Goal: Transaction & Acquisition: Obtain resource

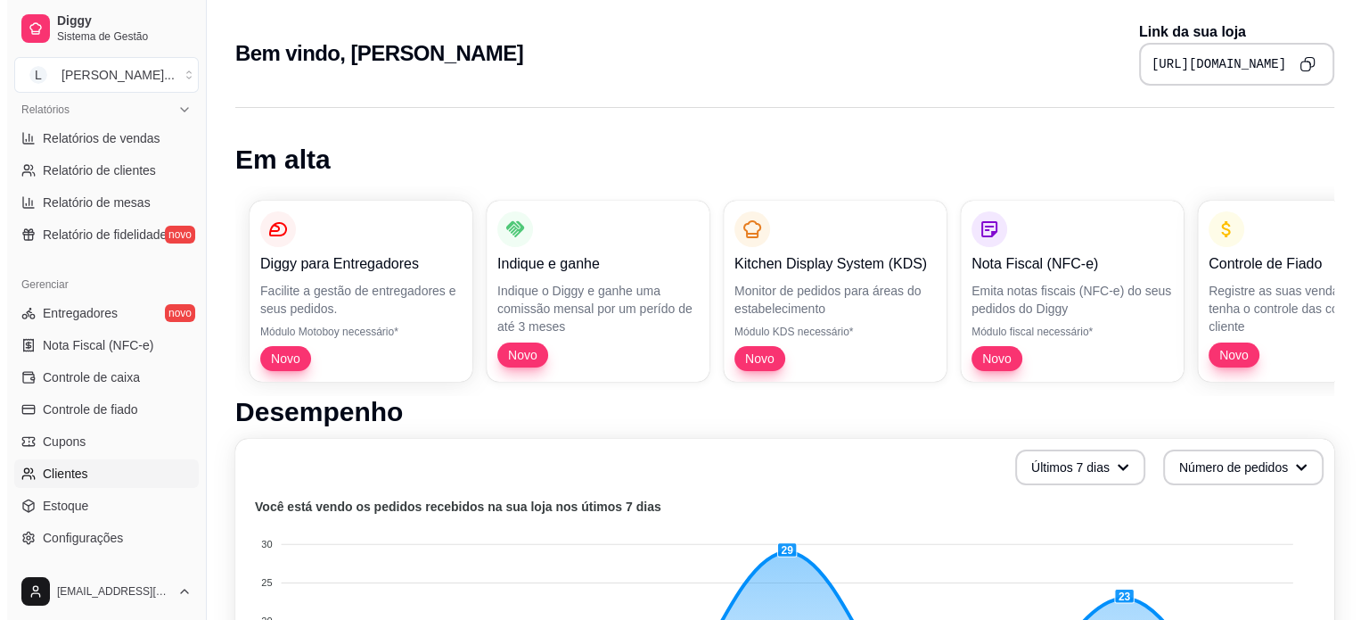
scroll to position [662, 0]
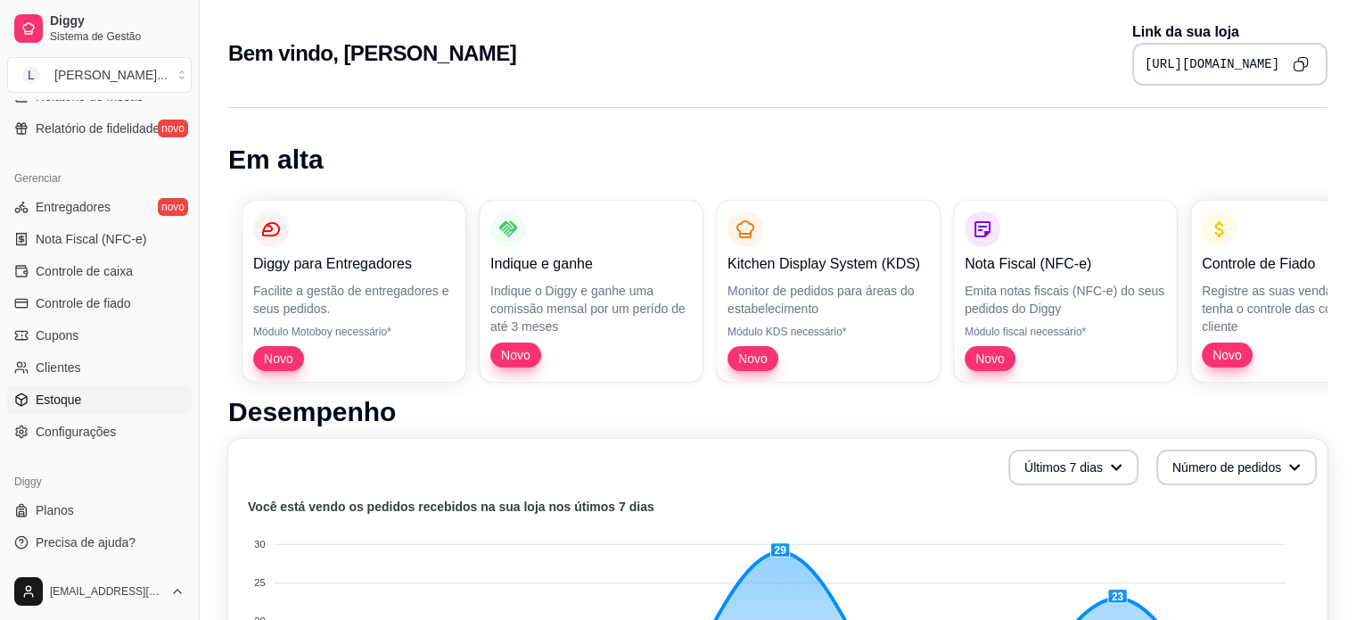
click at [61, 396] on span "Estoque" at bounding box center [58, 399] width 45 height 18
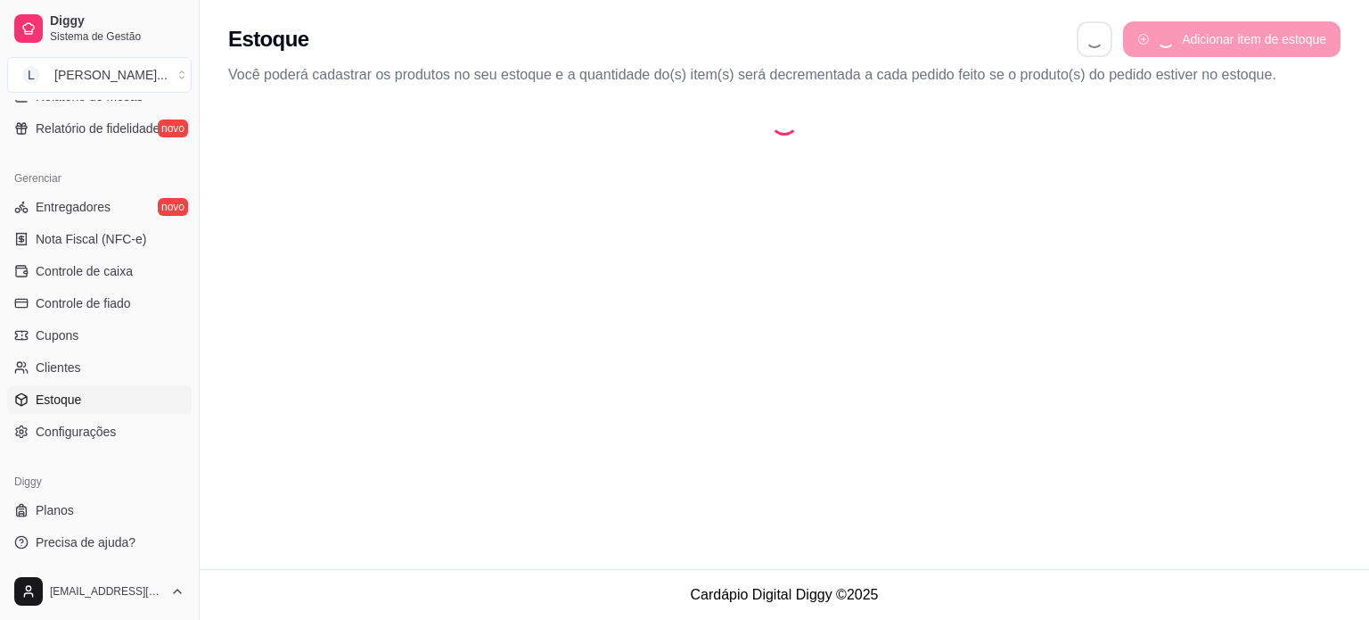
select select "QUANTITY_ORDER"
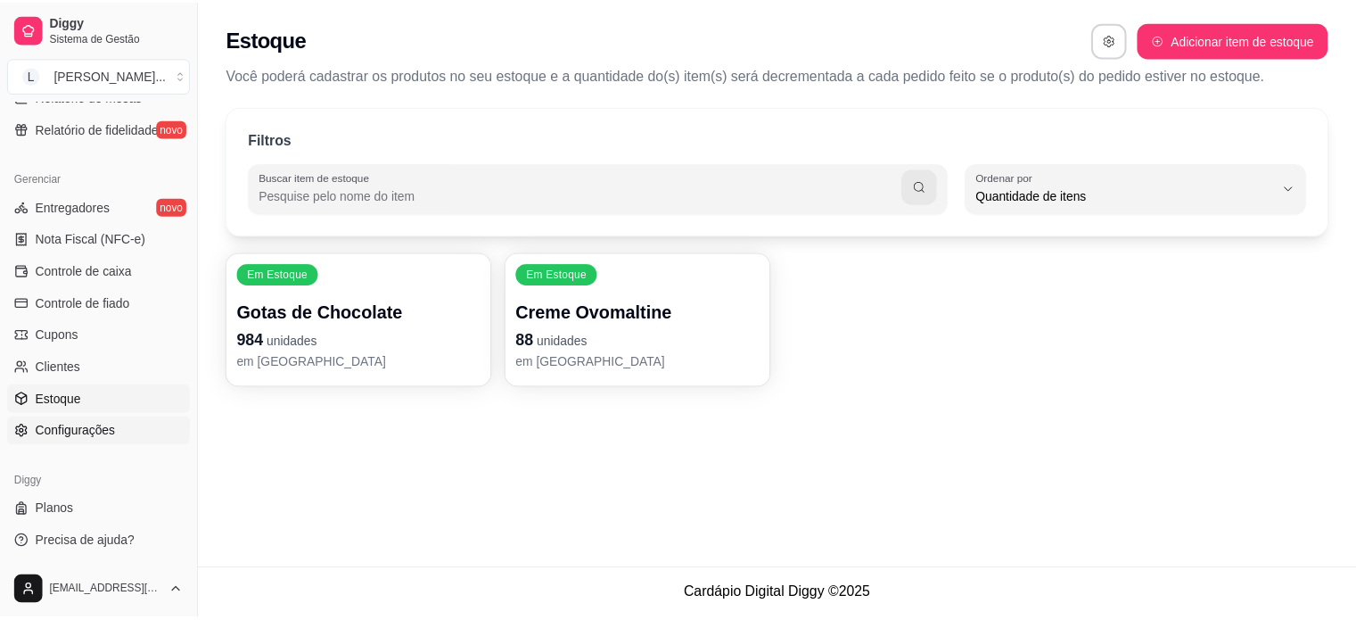
scroll to position [17, 0]
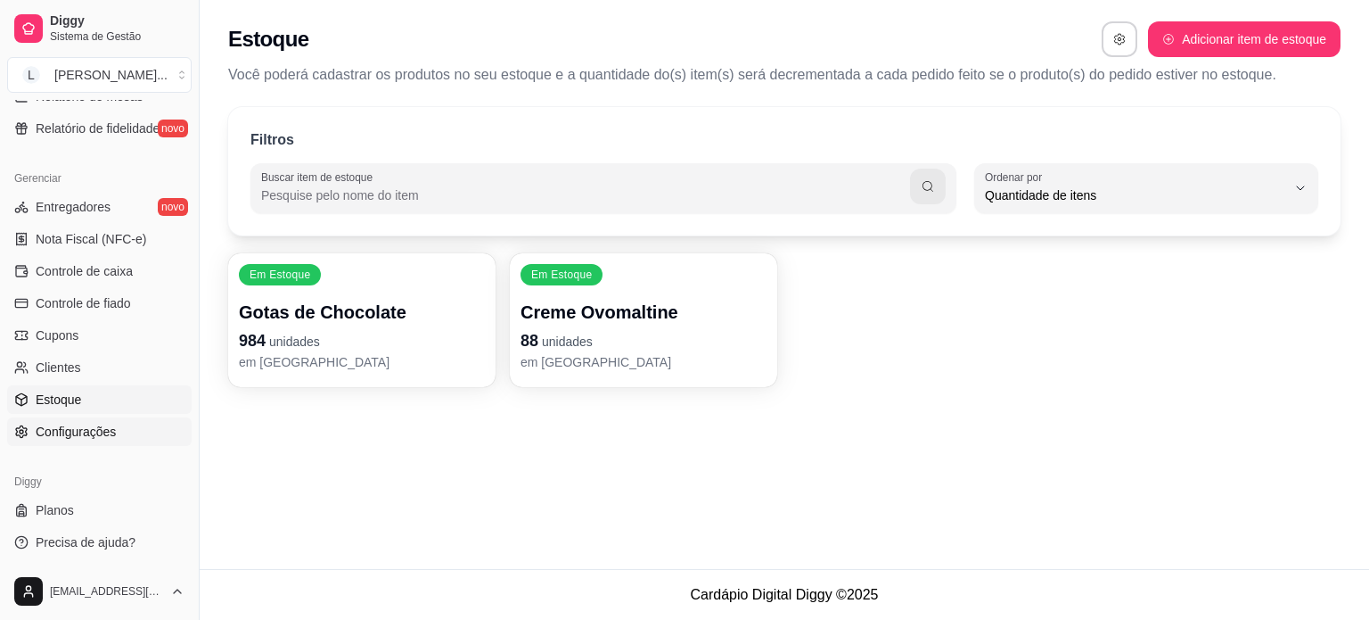
click at [71, 435] on span "Configurações" at bounding box center [76, 432] width 80 height 18
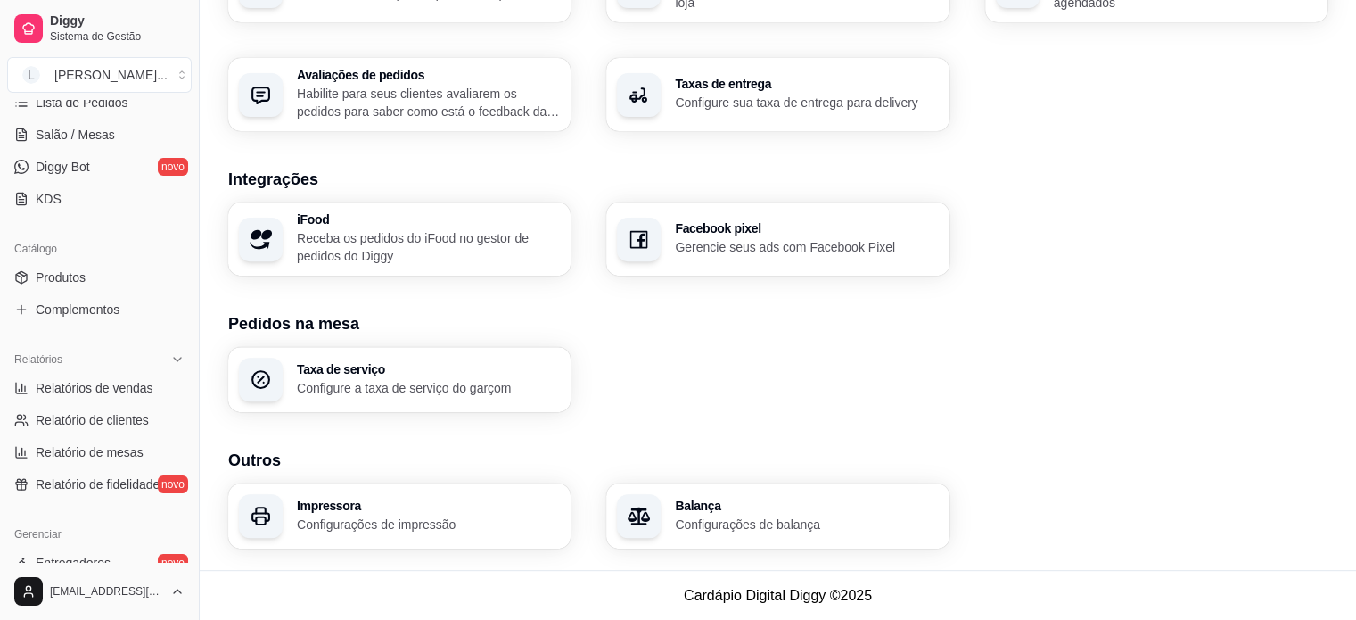
scroll to position [306, 0]
click at [103, 316] on span "Complementos" at bounding box center [78, 310] width 84 height 18
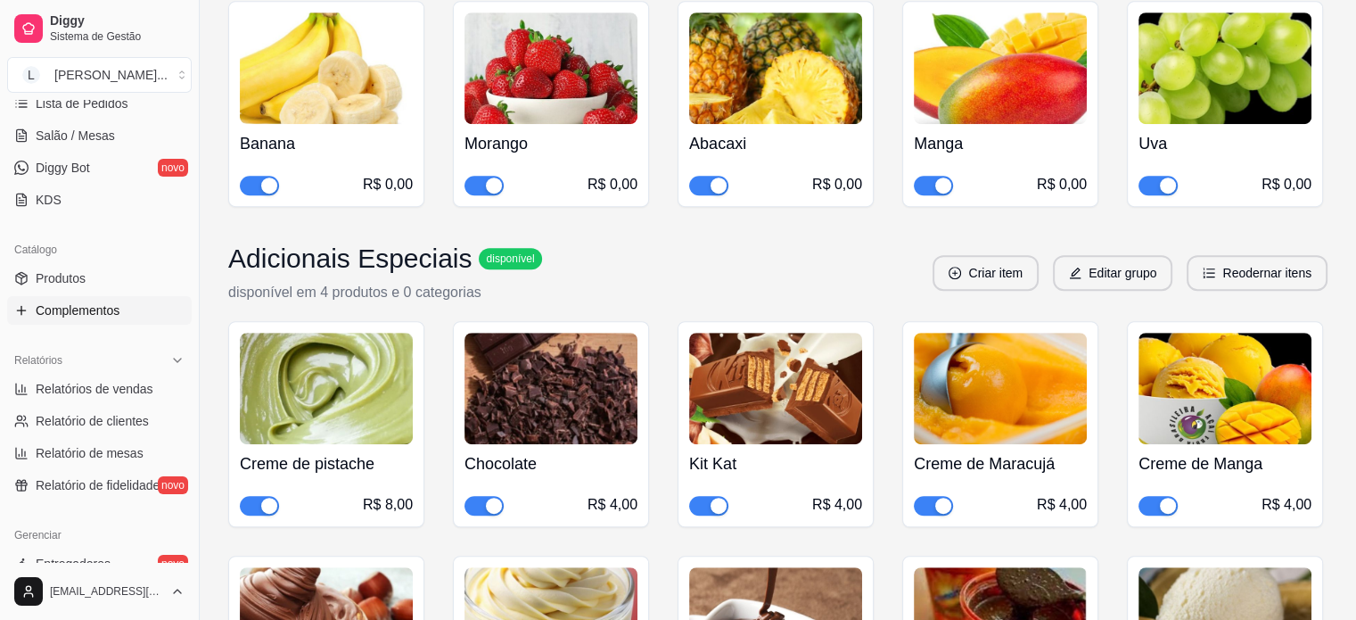
scroll to position [1070, 0]
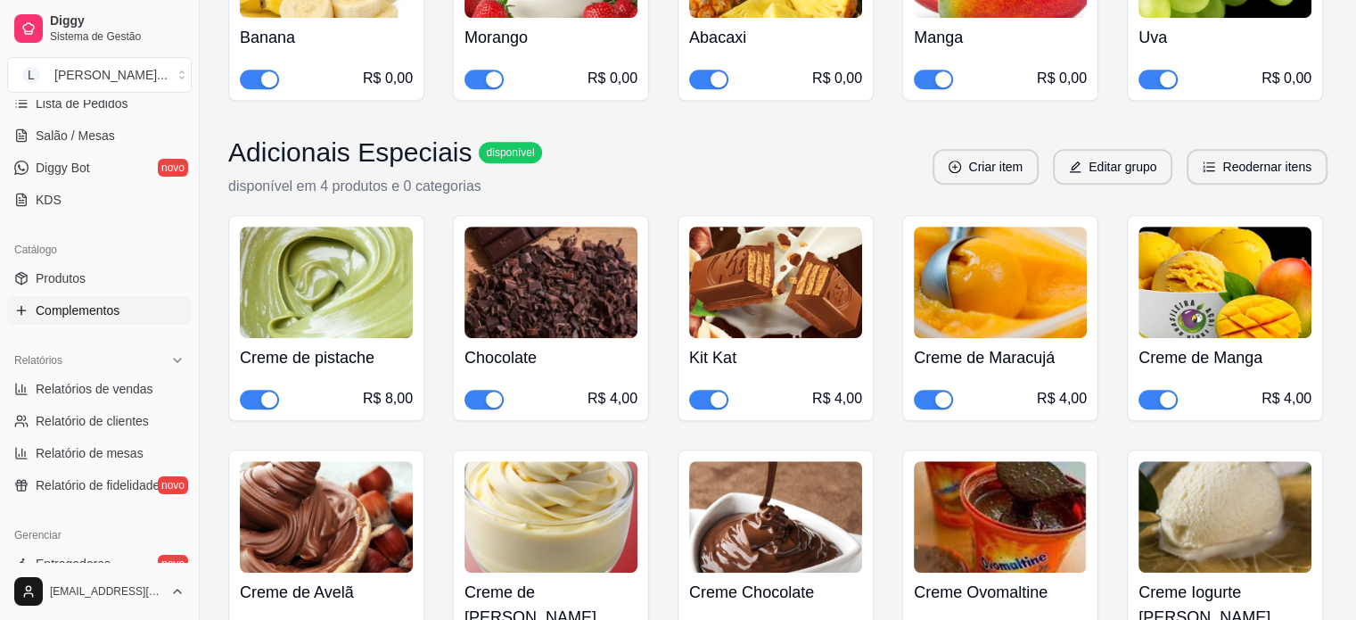
click at [259, 390] on span "button" at bounding box center [259, 400] width 39 height 20
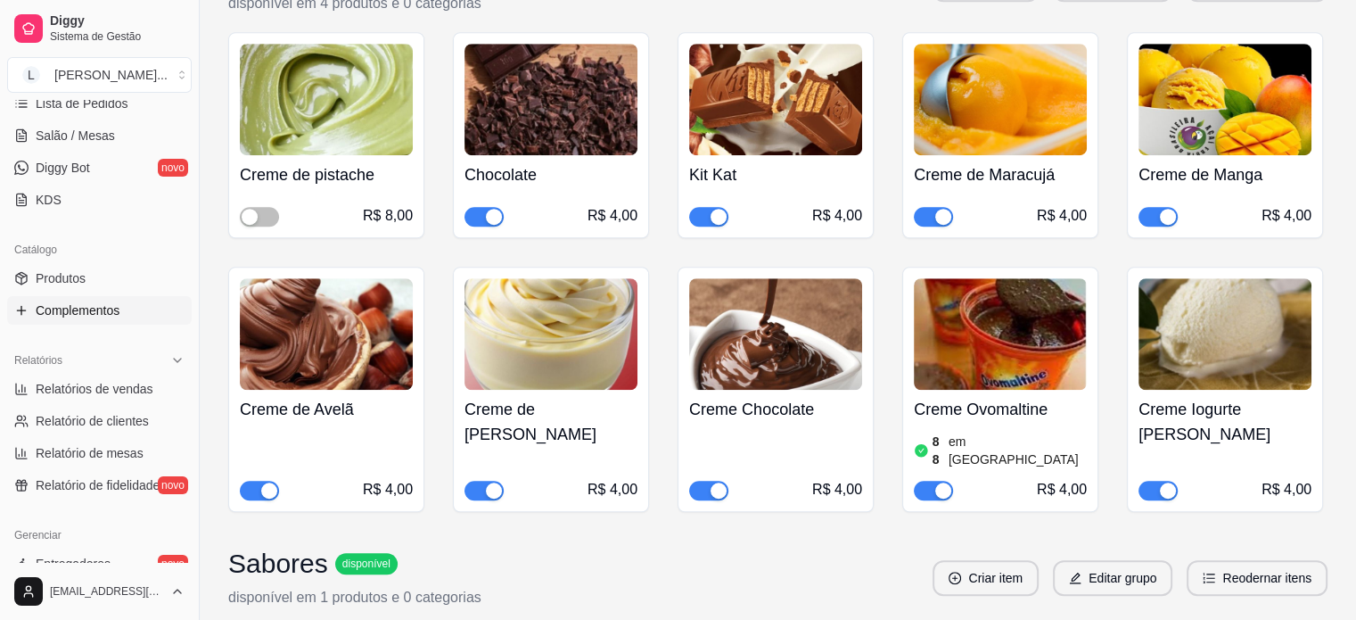
scroll to position [1337, 0]
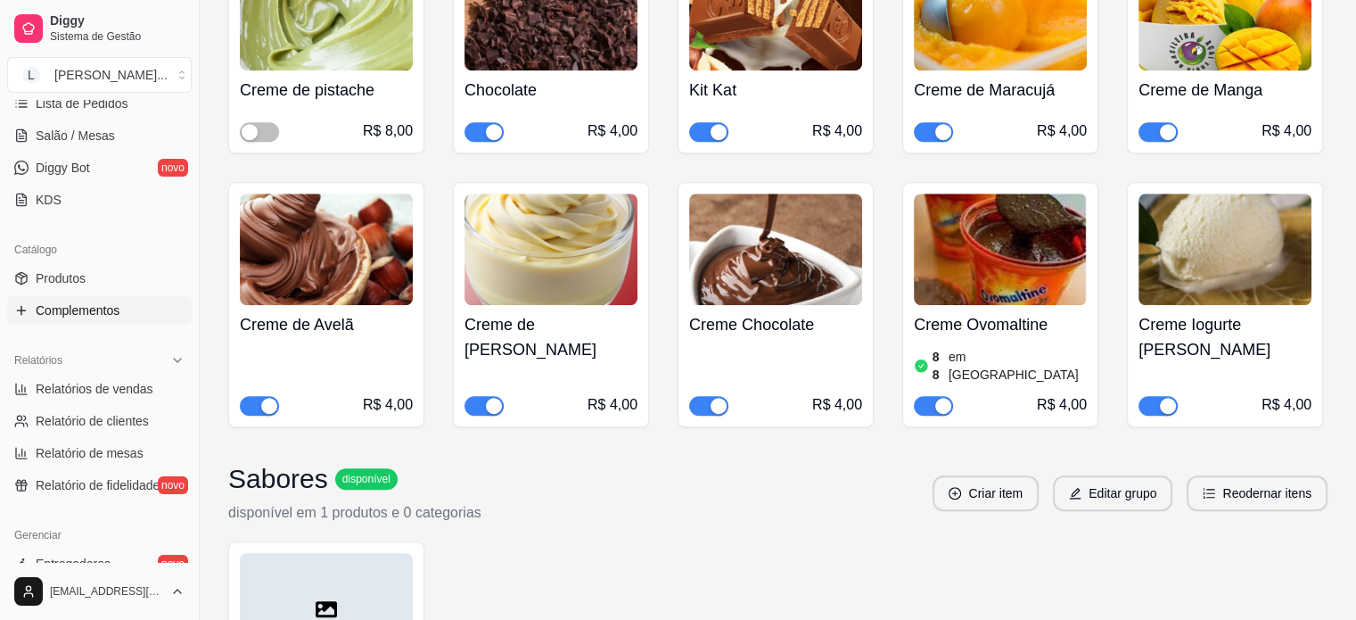
click at [725, 398] on div "button" at bounding box center [719, 406] width 16 height 16
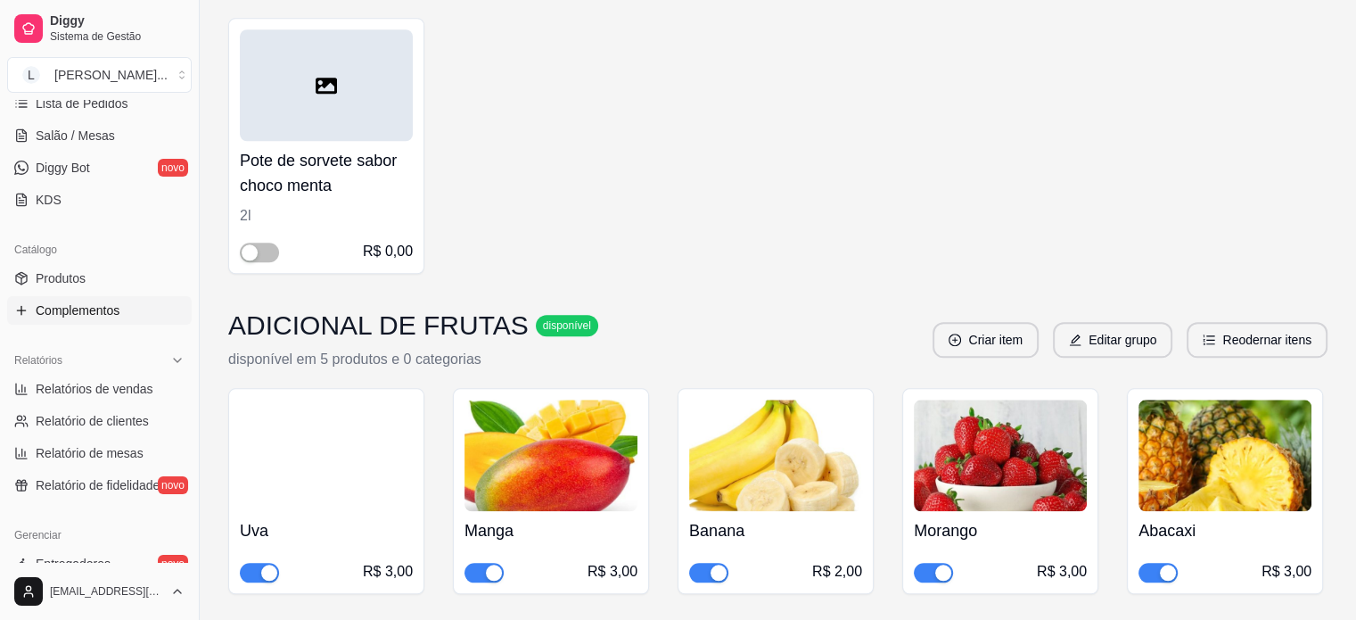
scroll to position [1879, 0]
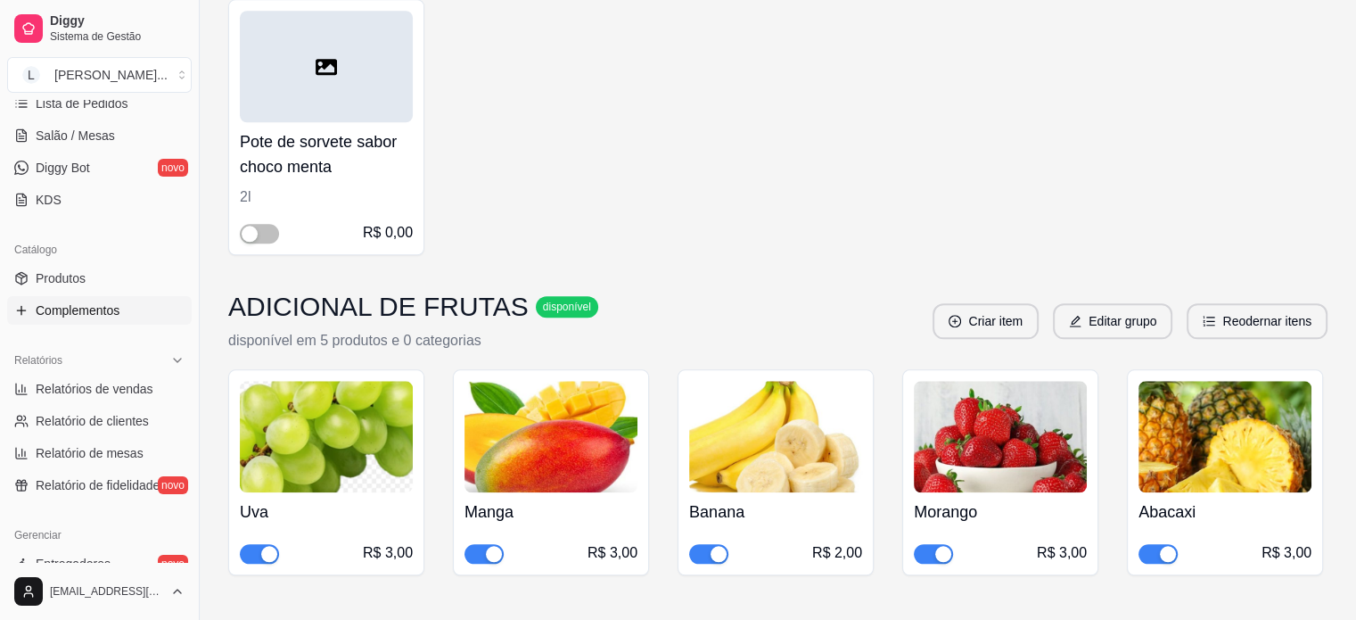
click at [1157, 544] on span "button" at bounding box center [1157, 554] width 39 height 20
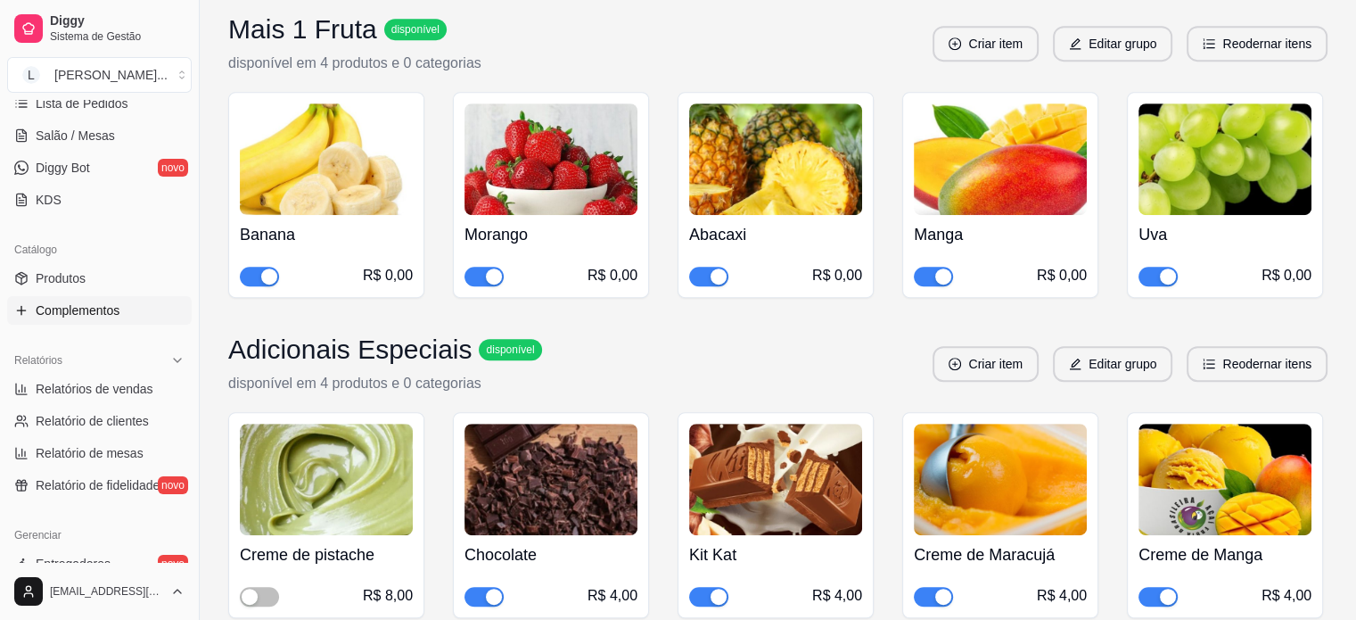
scroll to position [810, 0]
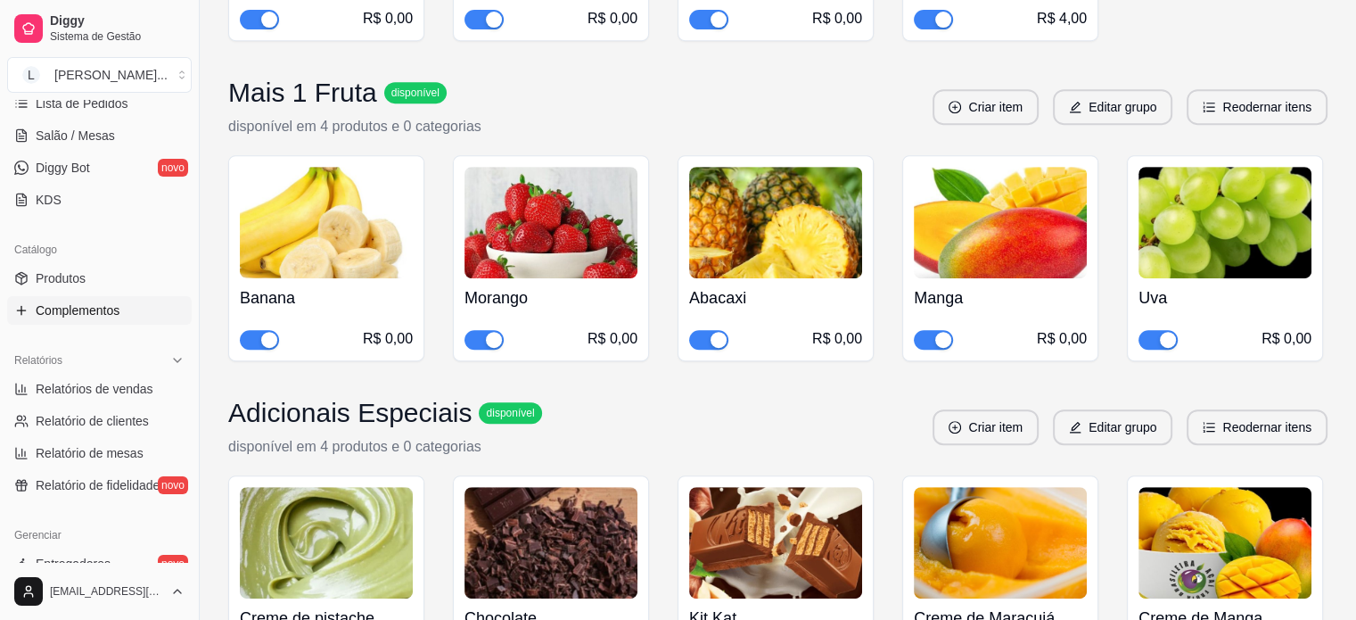
click at [707, 330] on span "button" at bounding box center [708, 340] width 39 height 20
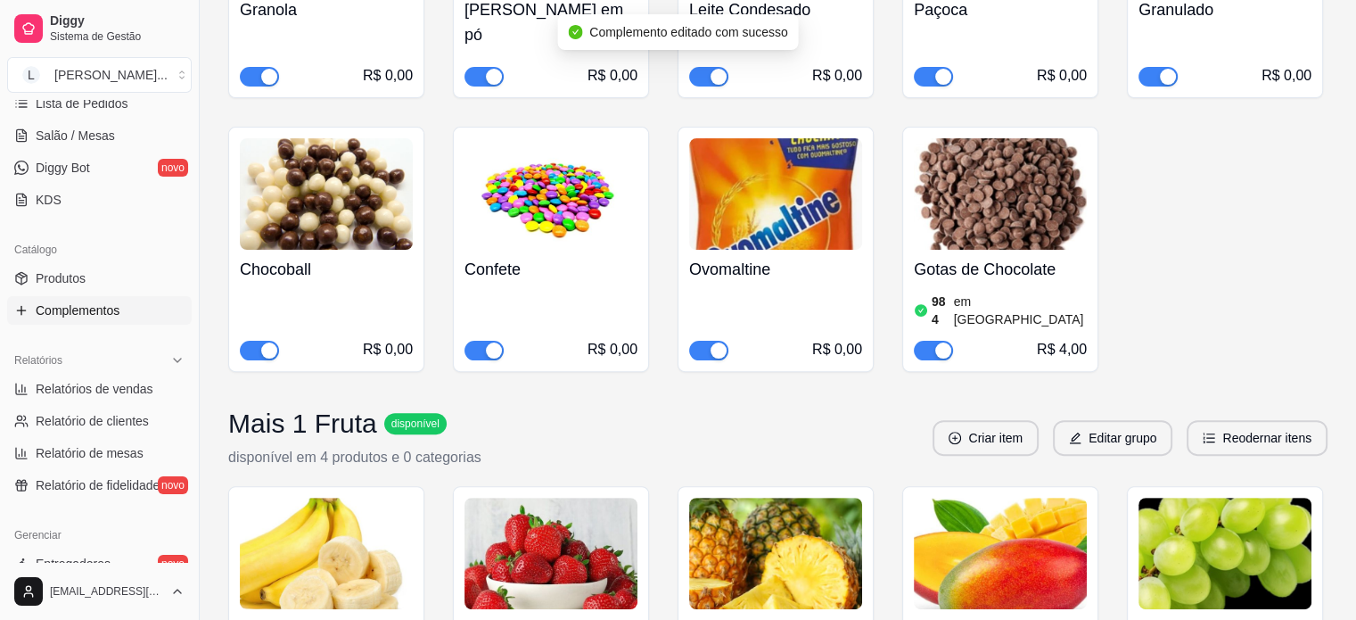
scroll to position [453, 0]
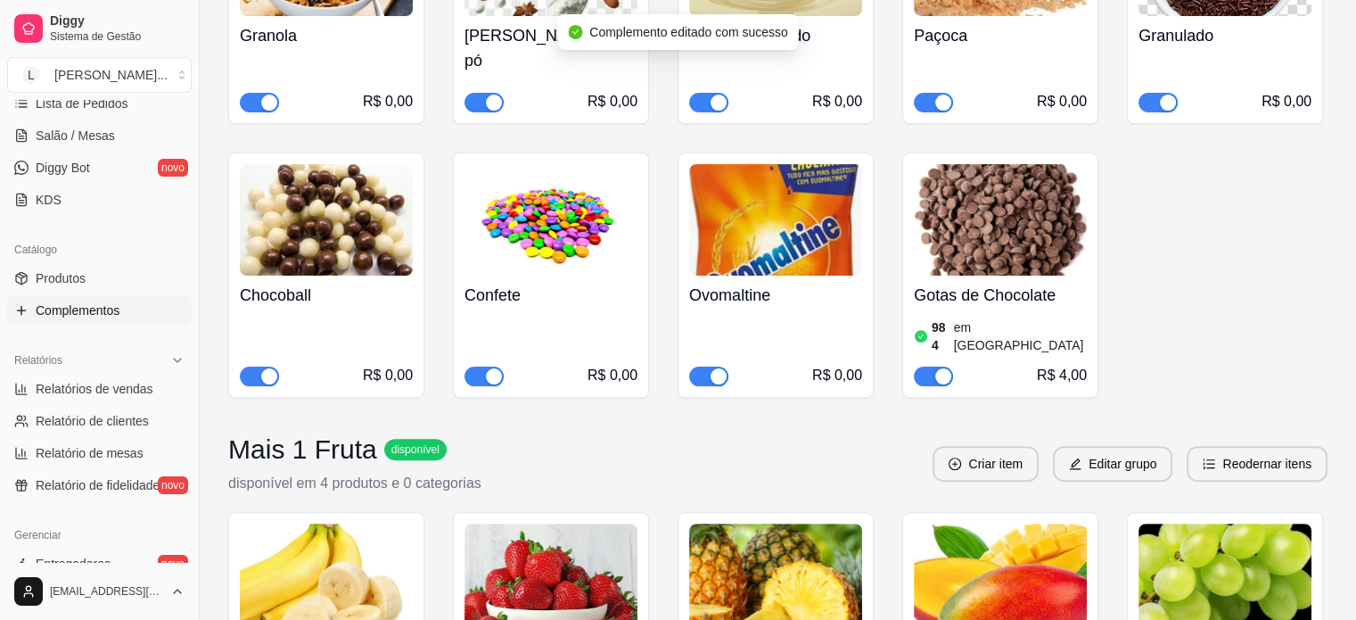
click at [493, 368] on div "button" at bounding box center [494, 376] width 16 height 16
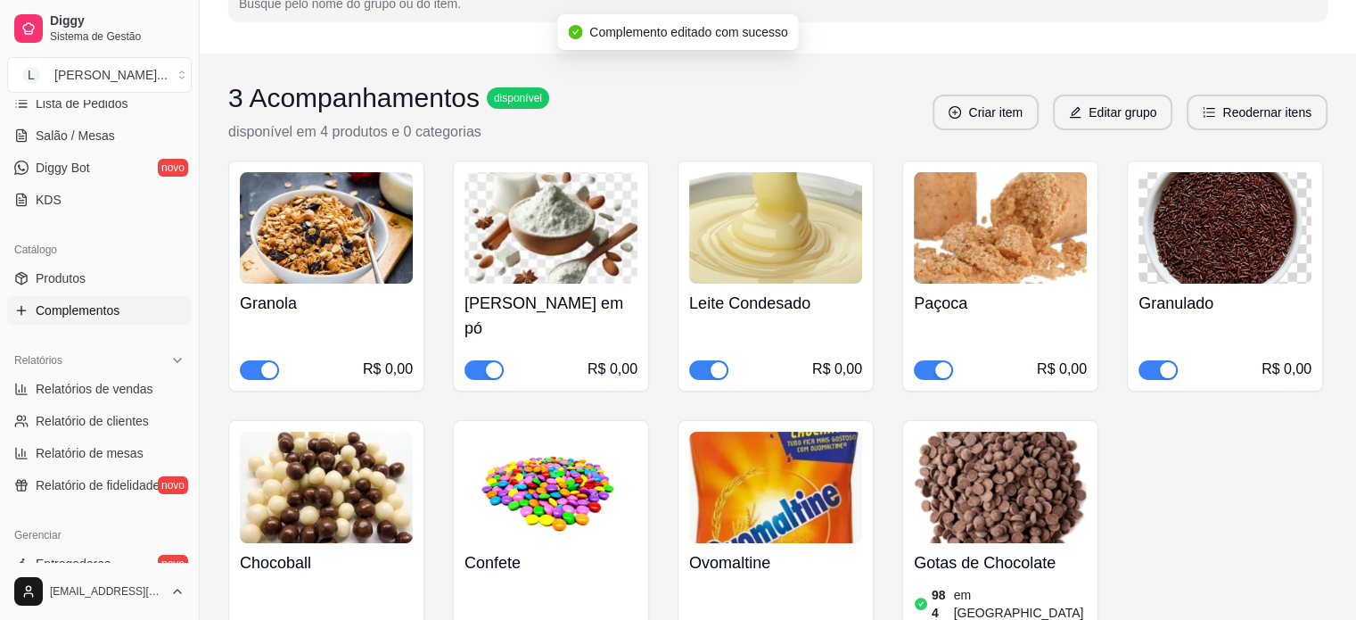
scroll to position [185, 0]
click at [1160, 362] on div "button" at bounding box center [1168, 370] width 16 height 16
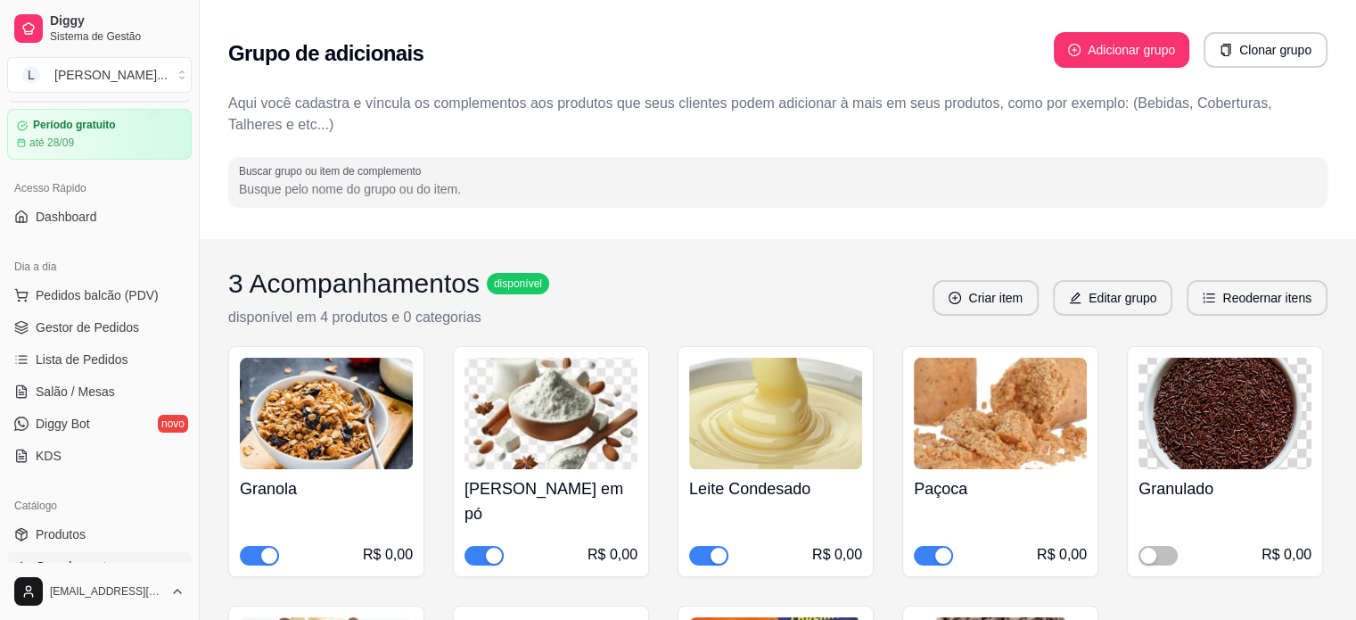
scroll to position [0, 0]
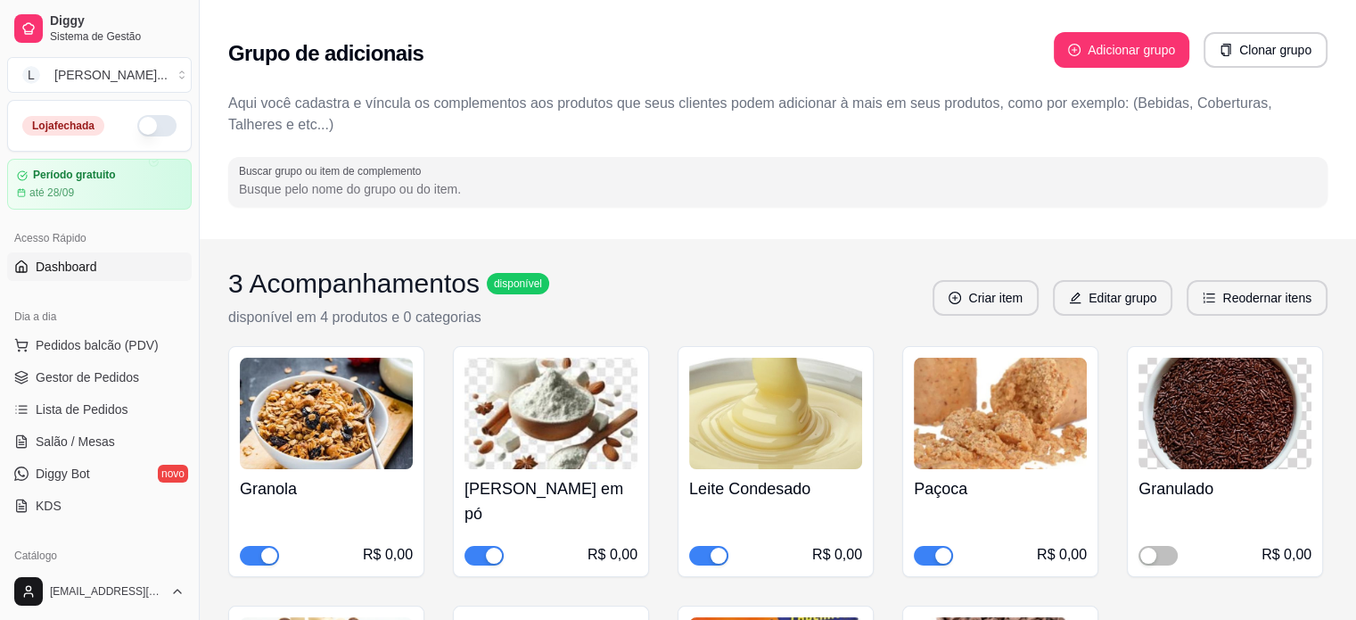
click at [72, 274] on span "Dashboard" at bounding box center [67, 267] width 62 height 18
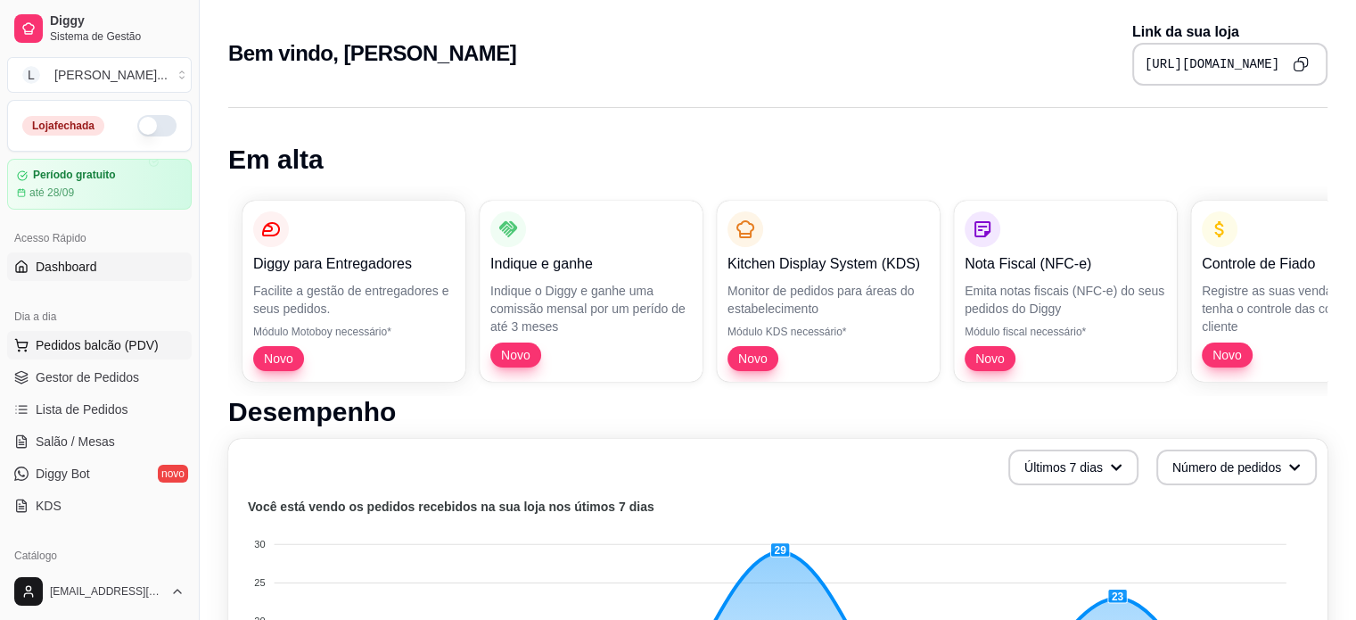
click at [107, 338] on span "Pedidos balcão (PDV)" at bounding box center [97, 345] width 123 height 18
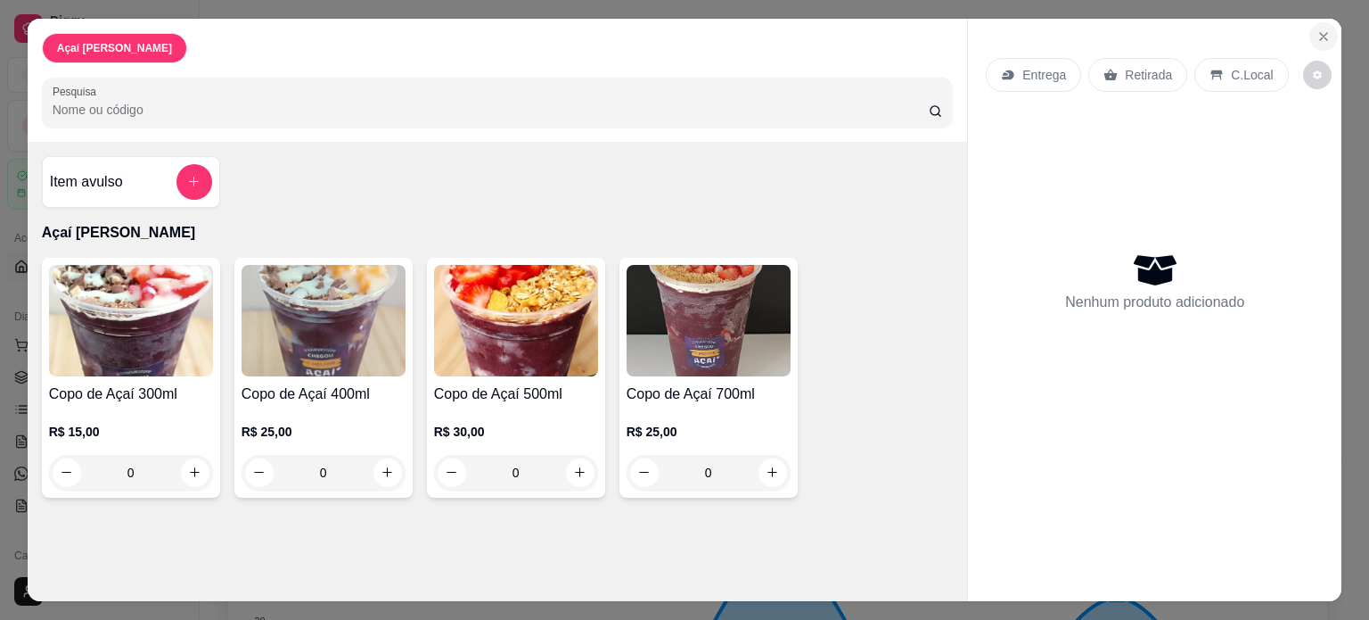
click at [1317, 36] on icon "Close" at bounding box center [1324, 36] width 14 height 14
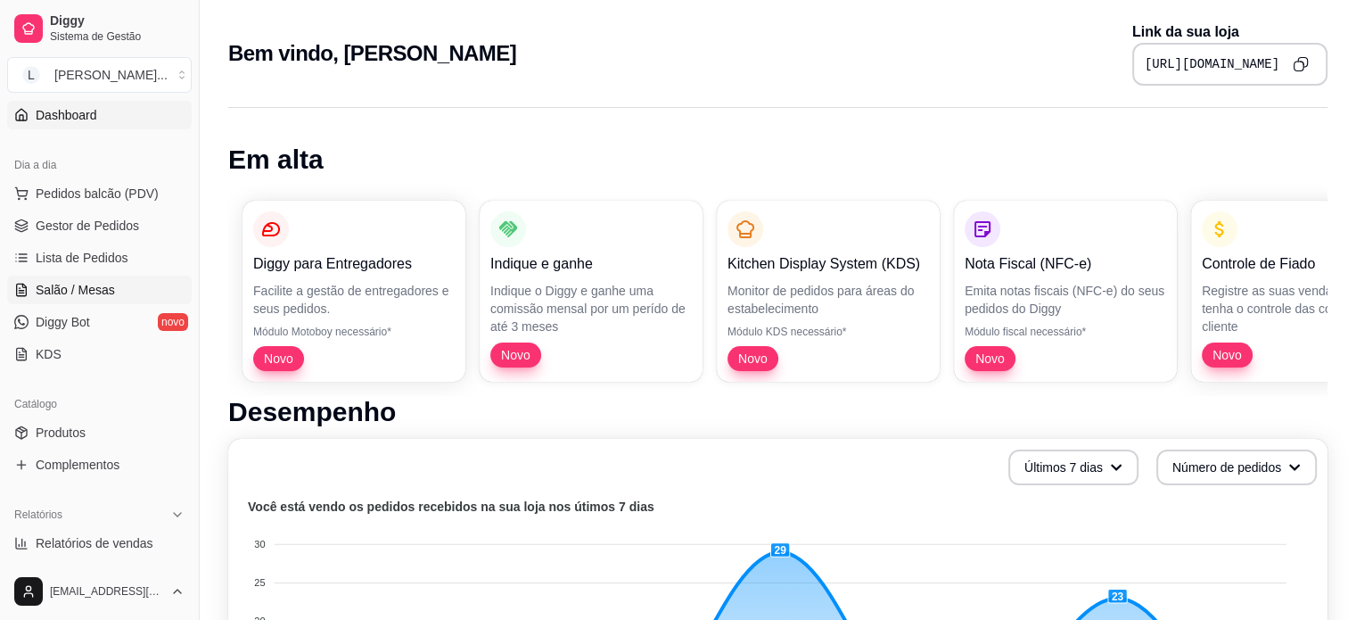
scroll to position [267, 0]
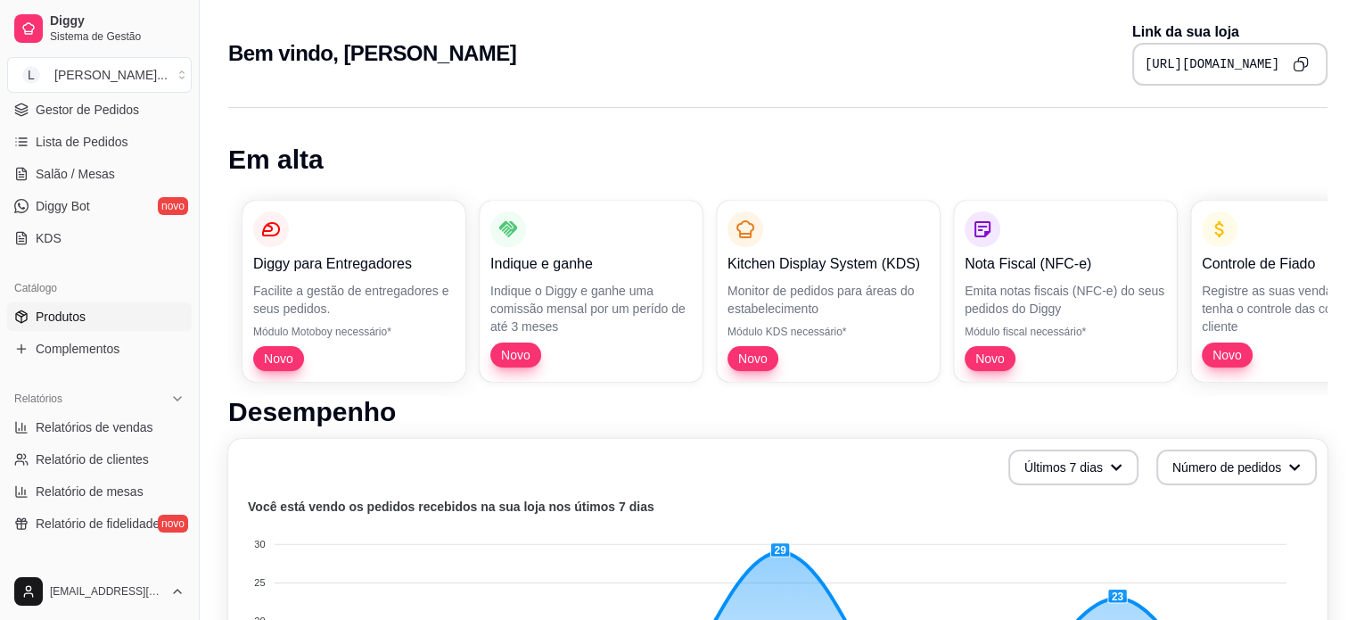
click at [100, 309] on link "Produtos" at bounding box center [99, 316] width 185 height 29
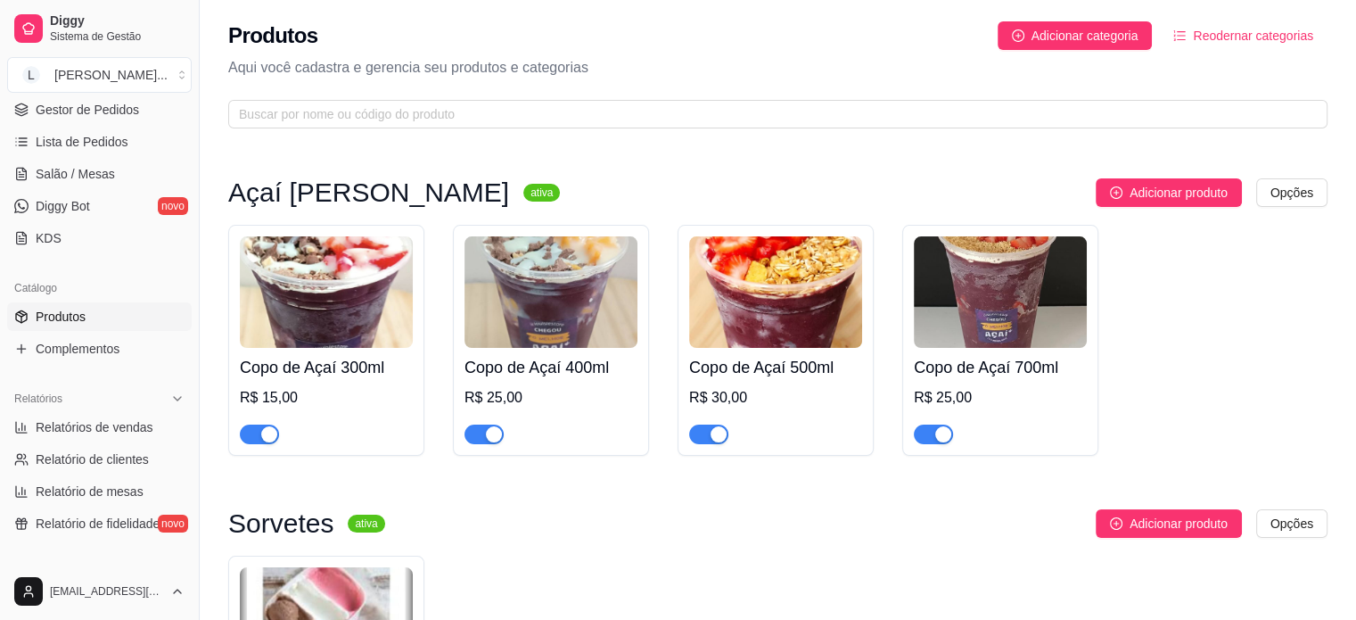
click at [259, 438] on span "button" at bounding box center [259, 434] width 39 height 20
click at [921, 437] on span "button" at bounding box center [933, 434] width 39 height 20
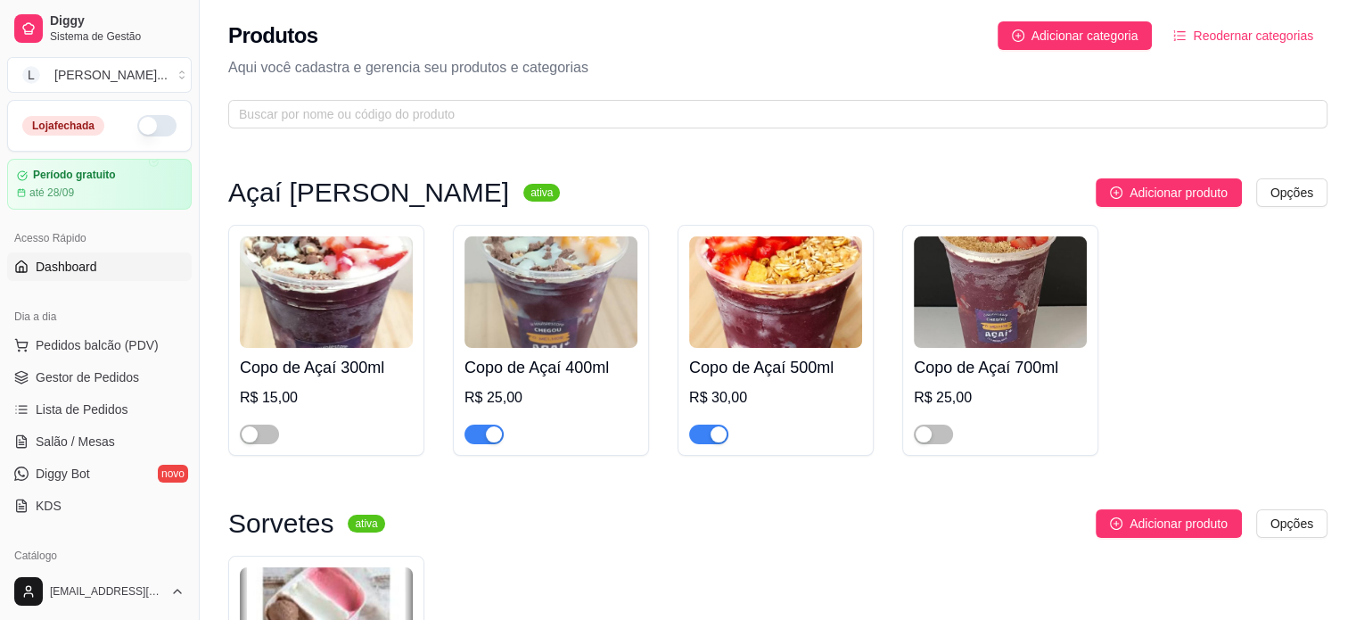
click at [70, 270] on span "Dashboard" at bounding box center [67, 267] width 62 height 18
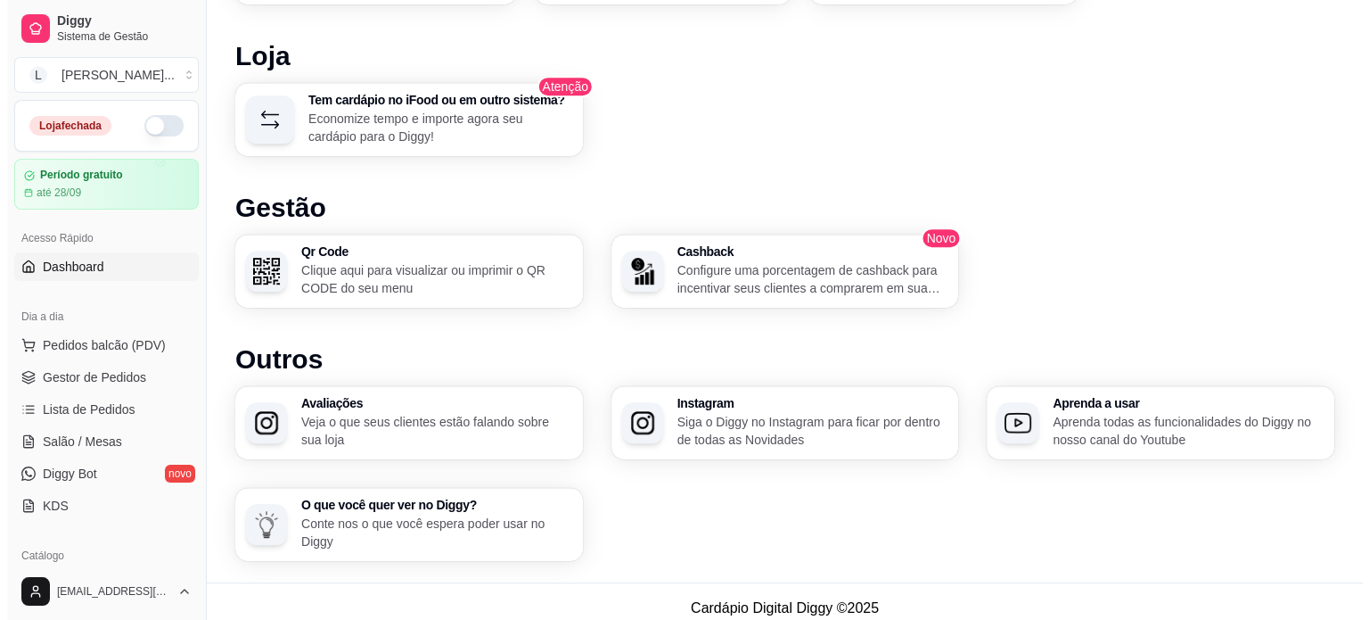
scroll to position [966, 0]
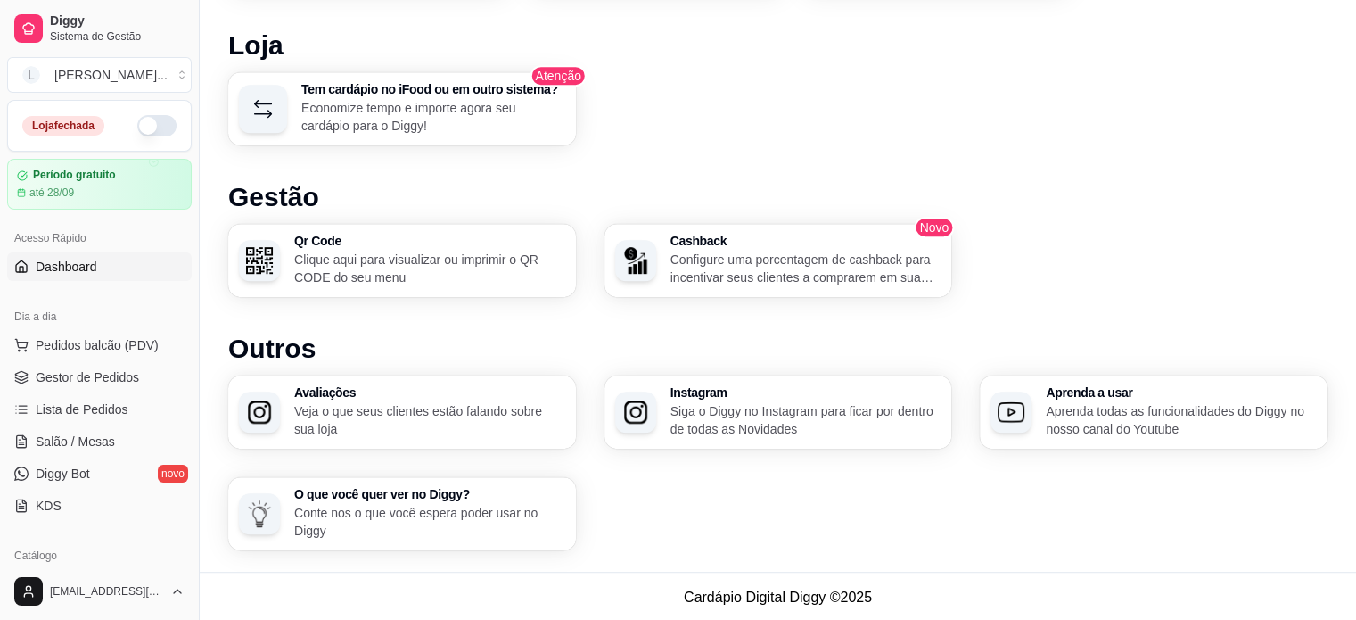
click at [389, 270] on p "Clique aqui para visualizar ou imprimir o QR CODE do seu menu" at bounding box center [429, 269] width 271 height 36
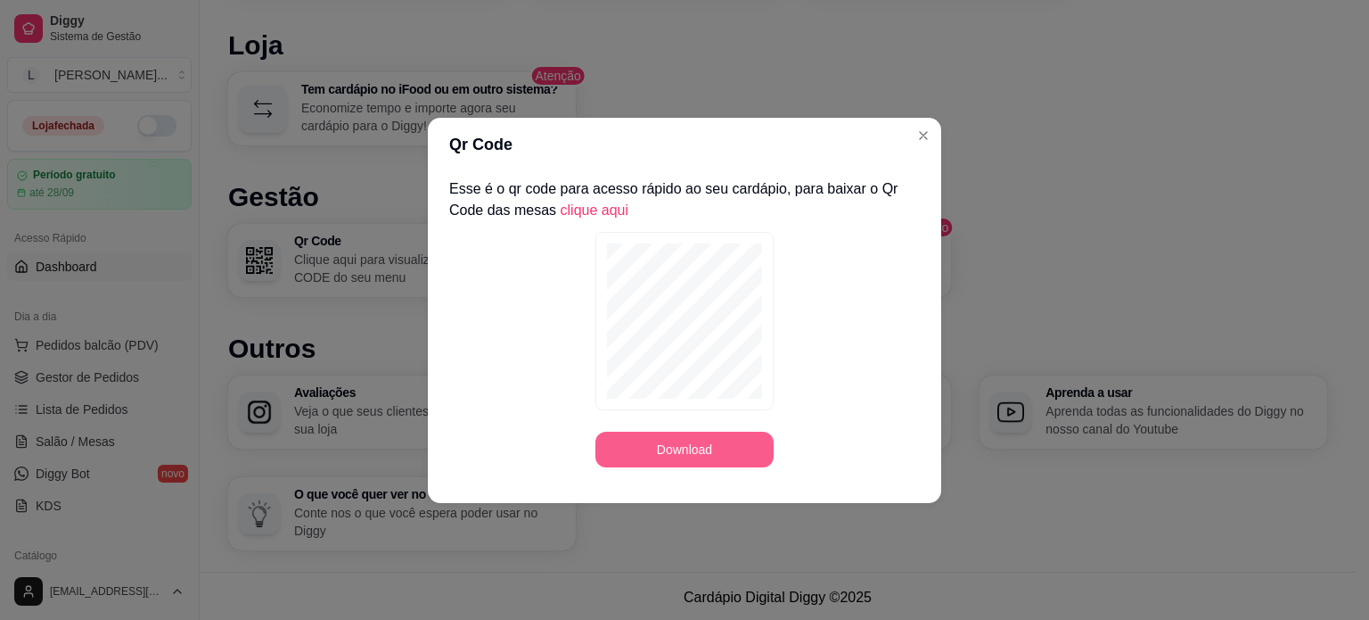
click at [755, 441] on button "Download" at bounding box center [685, 450] width 178 height 36
click at [542, 473] on div "Esse é o qr code para acesso rápido ao seu cardápio, para baixar o Qr Code das …" at bounding box center [685, 322] width 514 height 303
click at [581, 216] on link "clique aqui" at bounding box center [595, 209] width 69 height 15
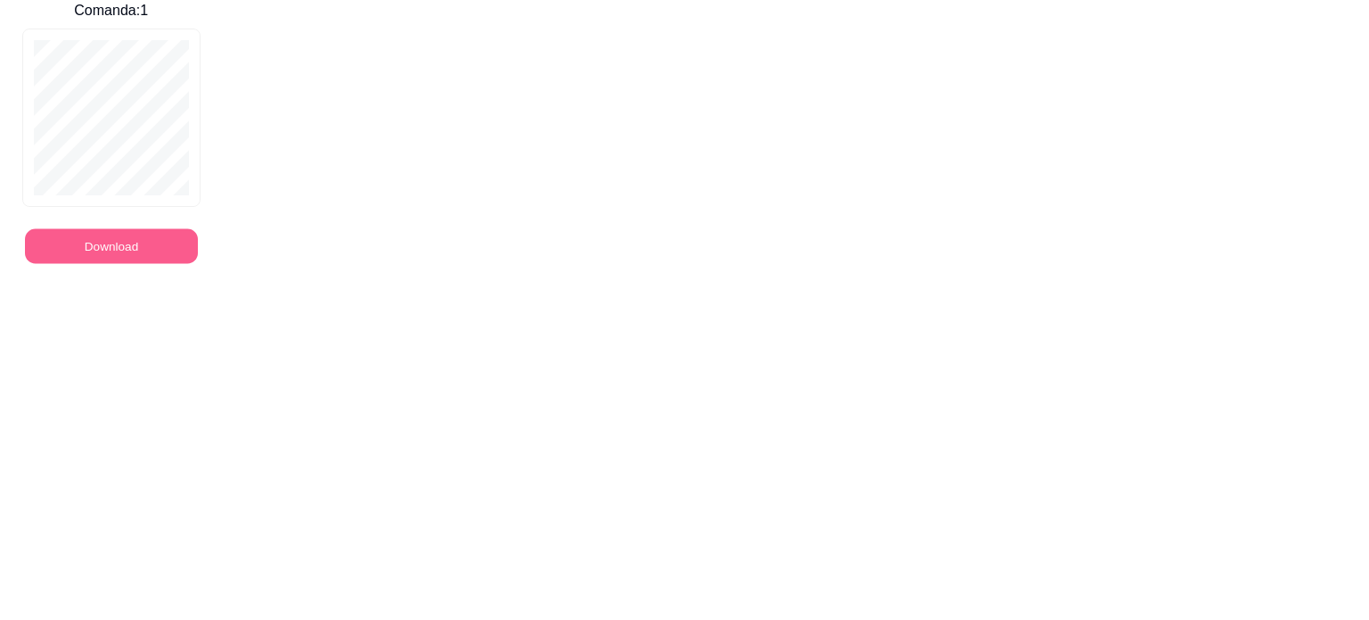
click at [119, 249] on button "Download" at bounding box center [111, 246] width 173 height 35
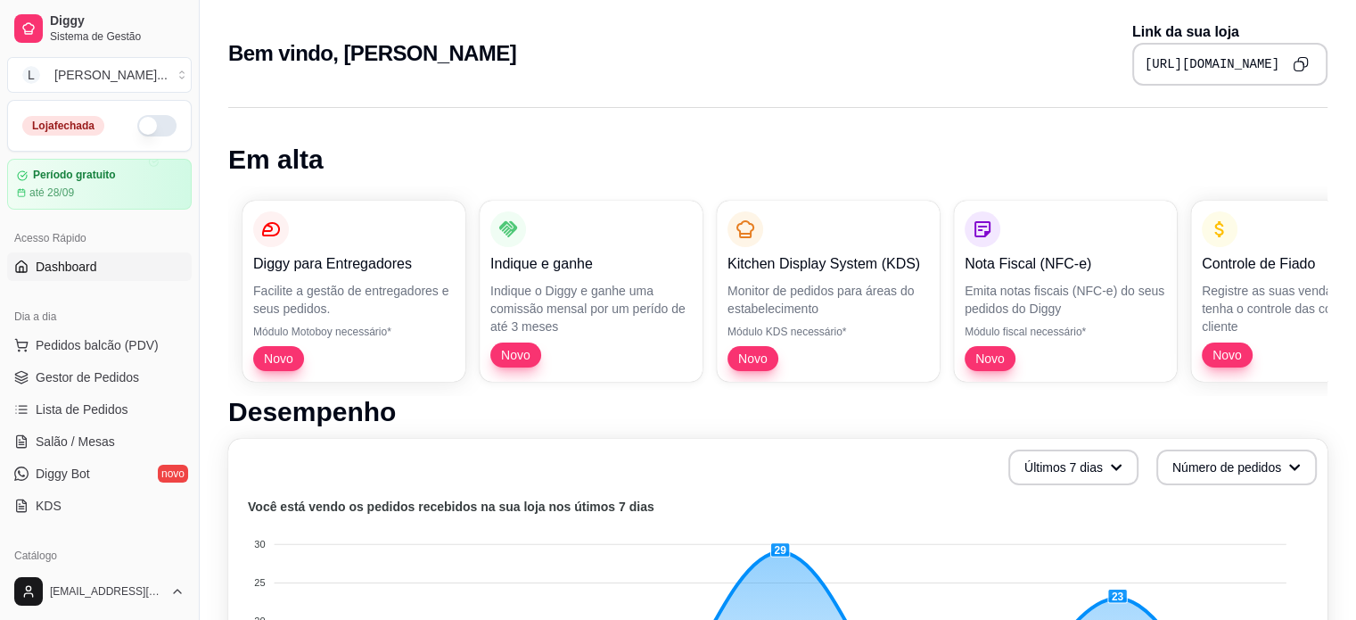
click at [153, 120] on button "button" at bounding box center [156, 125] width 39 height 21
click at [176, 70] on button "L Louisies Açaí ..." at bounding box center [99, 75] width 185 height 36
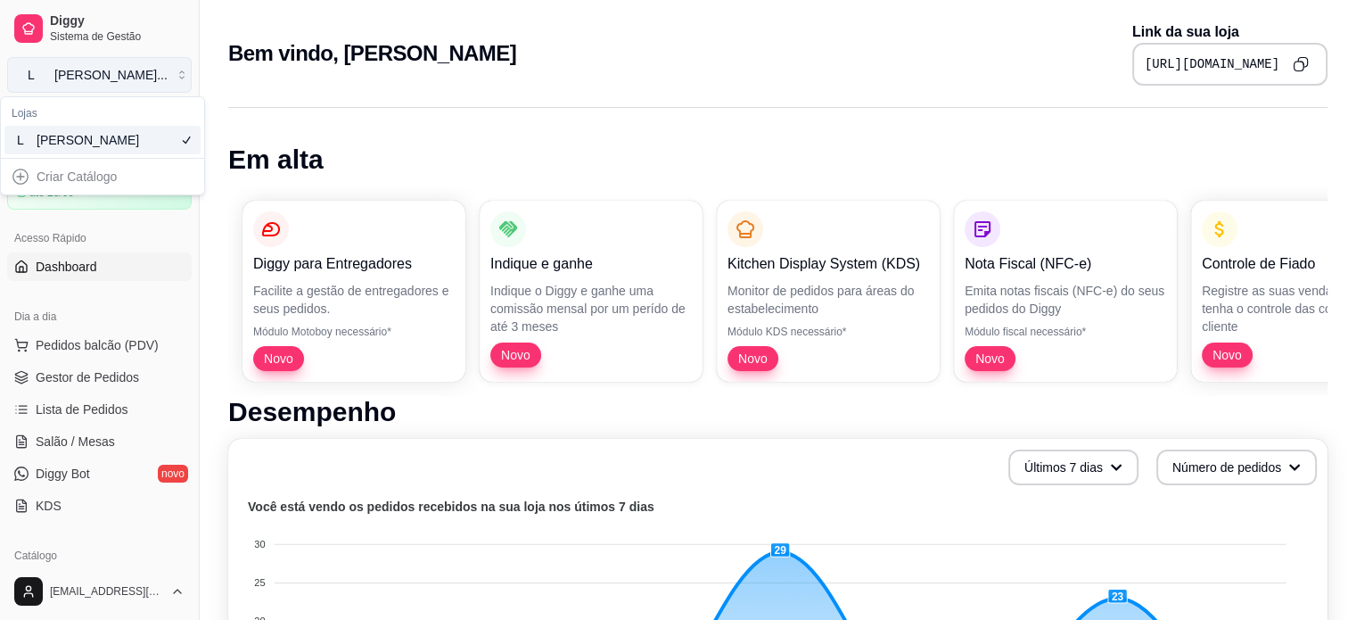
click at [176, 70] on button "L Louisies Açaí ..." at bounding box center [99, 75] width 185 height 36
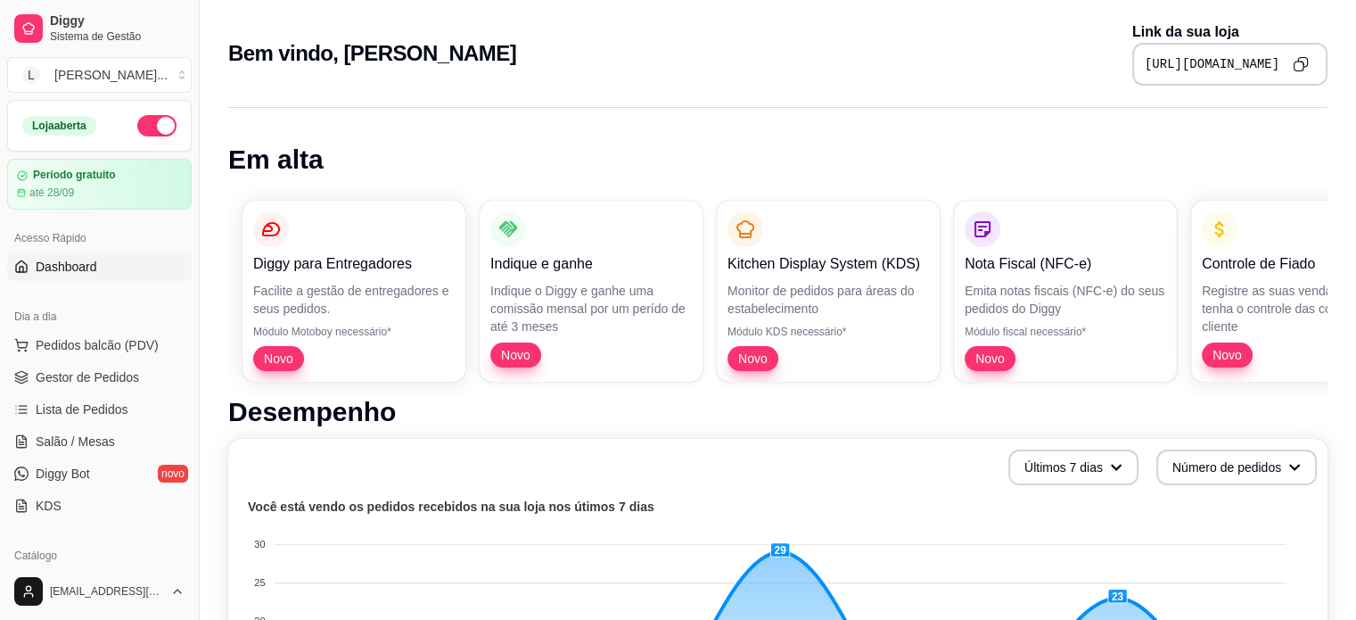
click at [1299, 62] on icon "Copy to clipboard" at bounding box center [1300, 67] width 10 height 10
drag, startPoint x: 1212, startPoint y: 64, endPoint x: 1369, endPoint y: 81, distance: 156.9
click at [1356, 81] on html "Diggy Sistema de Gestão L Louisies Açaí ... Loja aberta Período gratuito até 28…" at bounding box center [678, 310] width 1356 height 620
click at [81, 358] on button "Pedidos balcão (PDV)" at bounding box center [99, 345] width 185 height 29
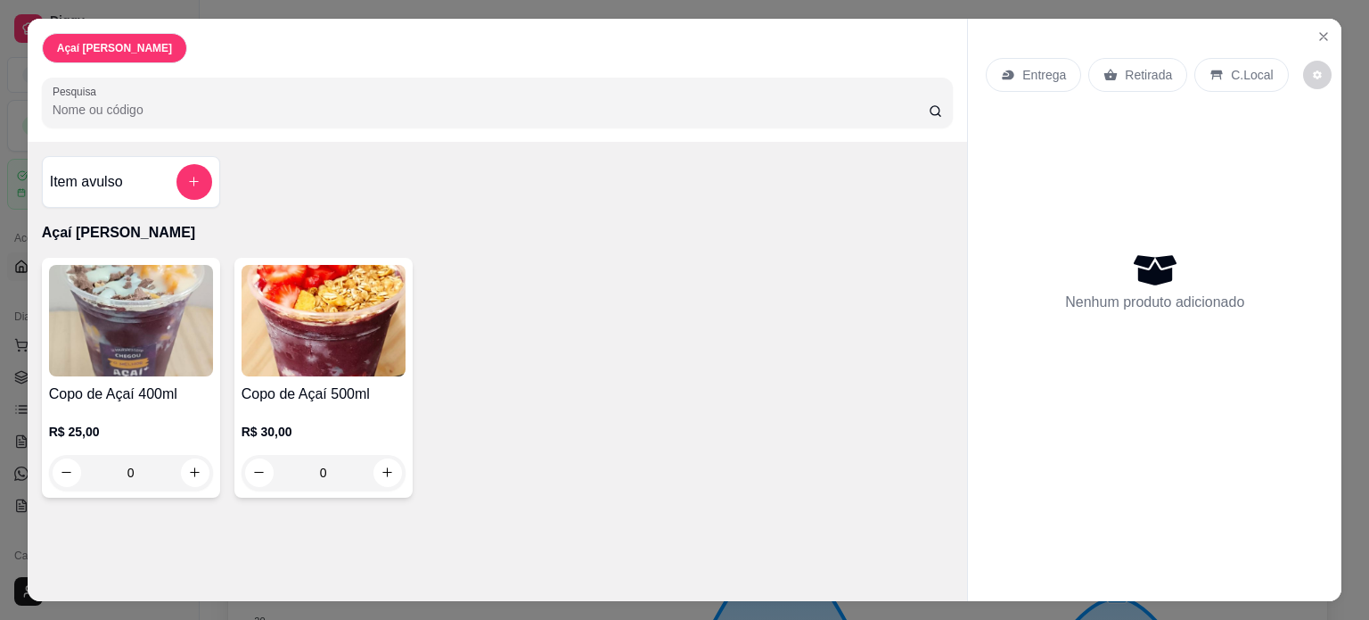
click at [185, 470] on div "0" at bounding box center [131, 473] width 164 height 36
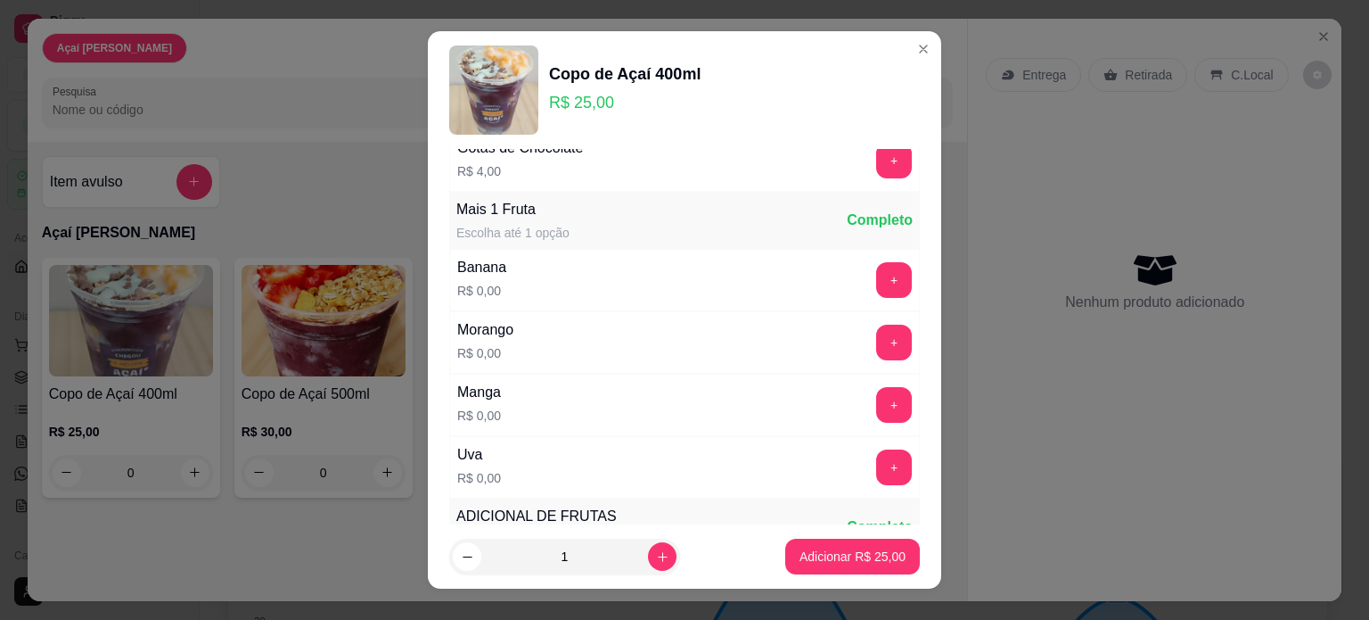
scroll to position [267, 0]
